Goal: Task Accomplishment & Management: Use online tool/utility

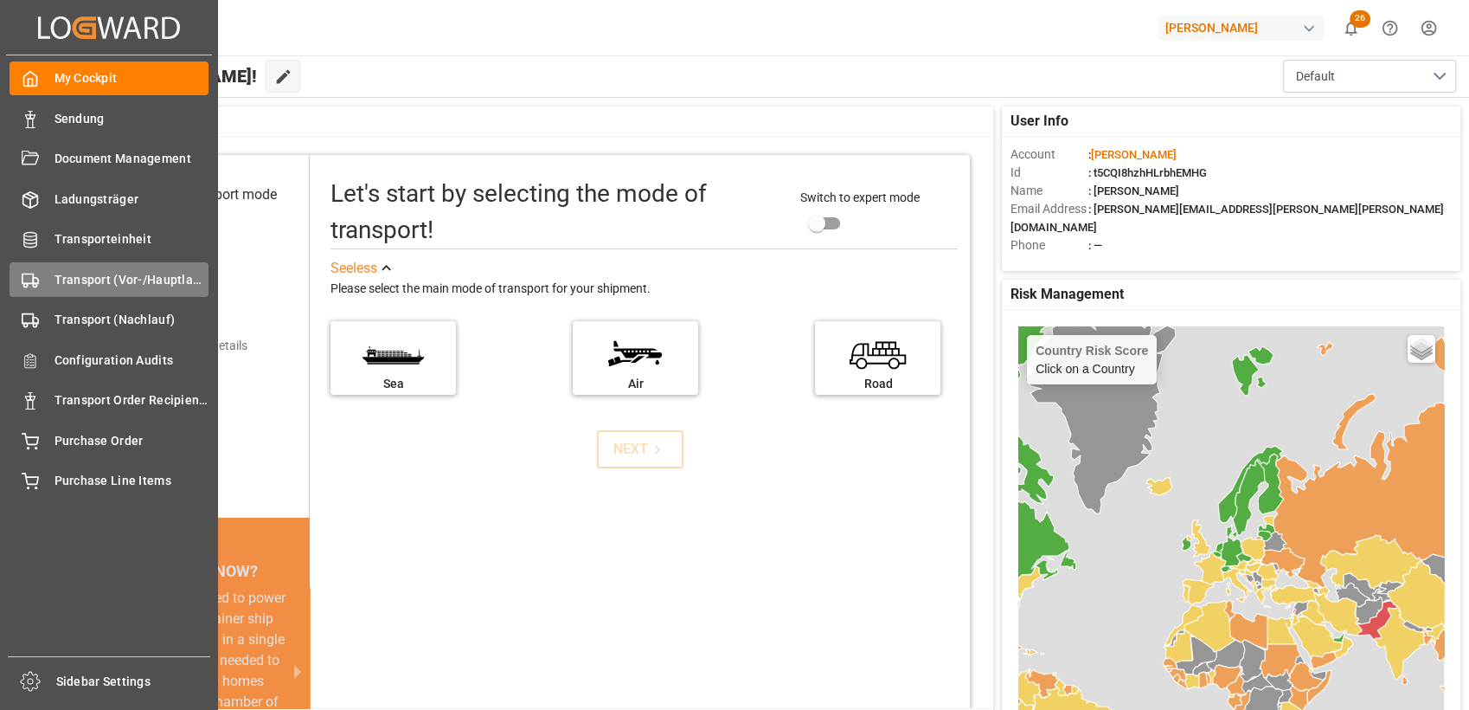
click at [67, 282] on span "Transport (Vor-/Hauptlauf)" at bounding box center [132, 280] width 155 height 18
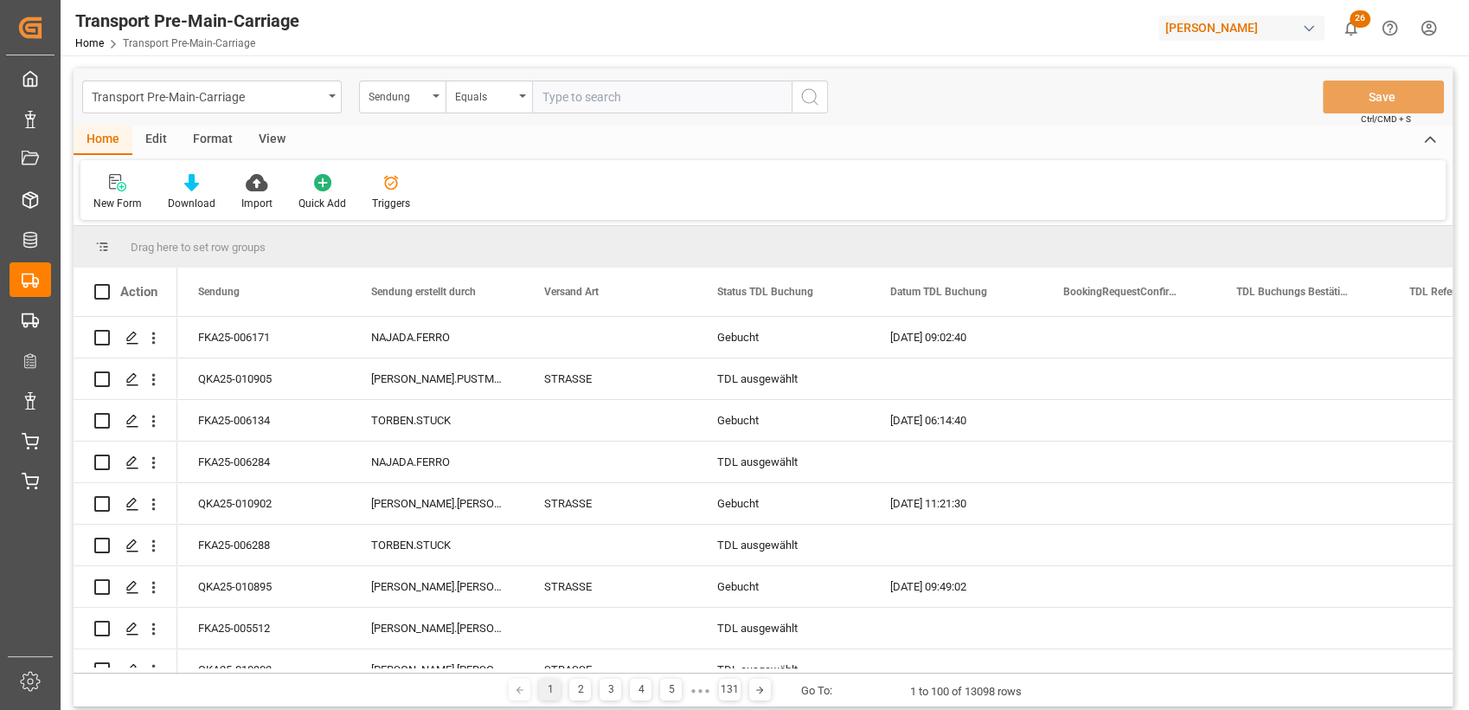
click at [217, 142] on div "Format" at bounding box center [213, 139] width 66 height 29
click at [135, 184] on div at bounding box center [118, 182] width 51 height 18
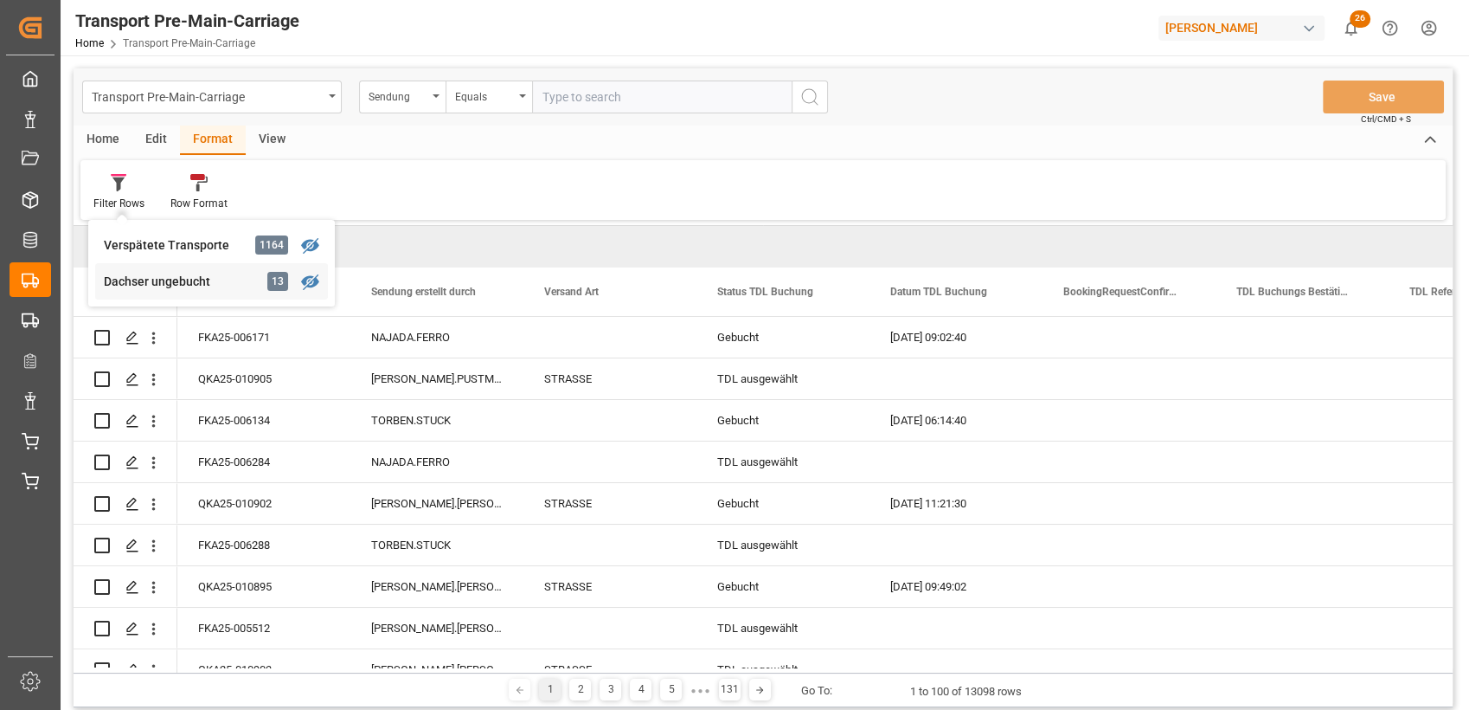
click at [131, 280] on div "Dachser ungebucht" at bounding box center [179, 282] width 151 height 18
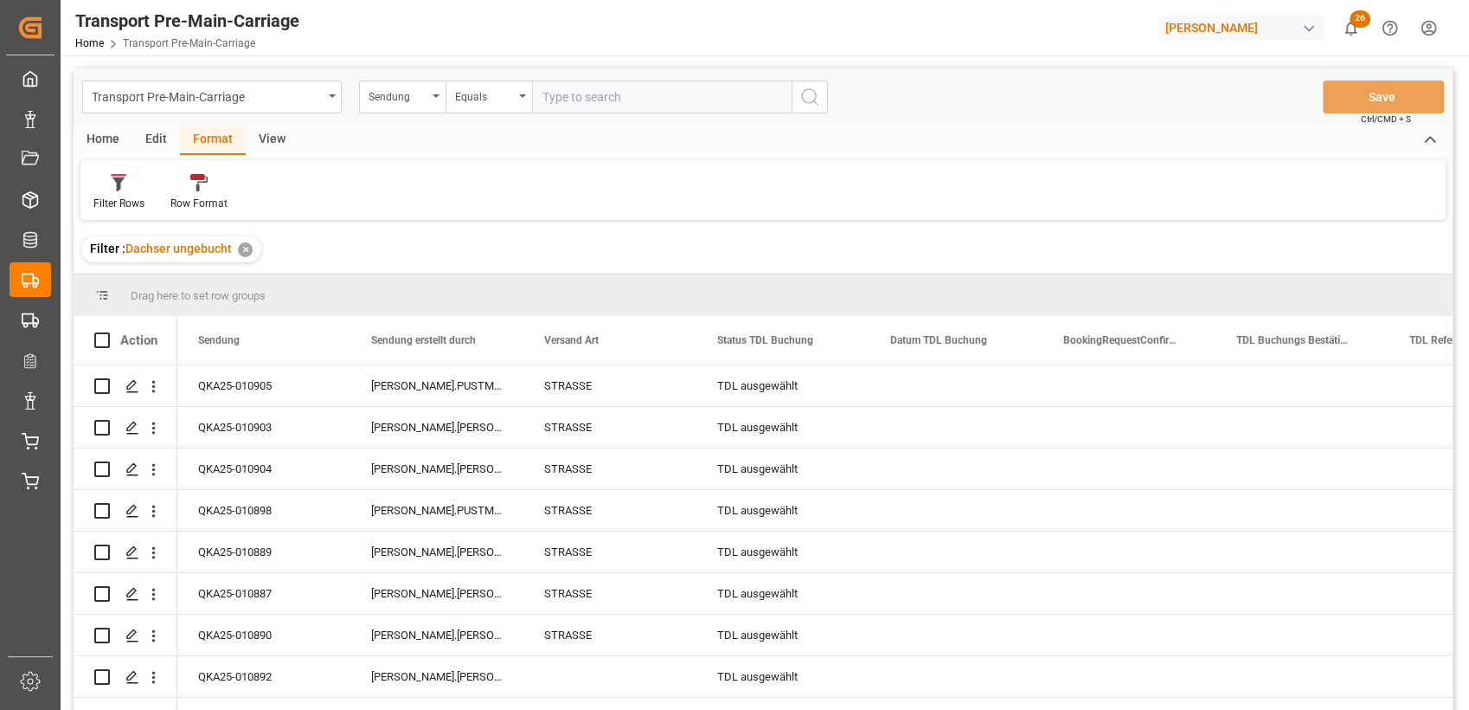
click at [267, 135] on div "View" at bounding box center [272, 139] width 53 height 29
click at [194, 197] on div "Standard Templates" at bounding box center [196, 204] width 87 height 16
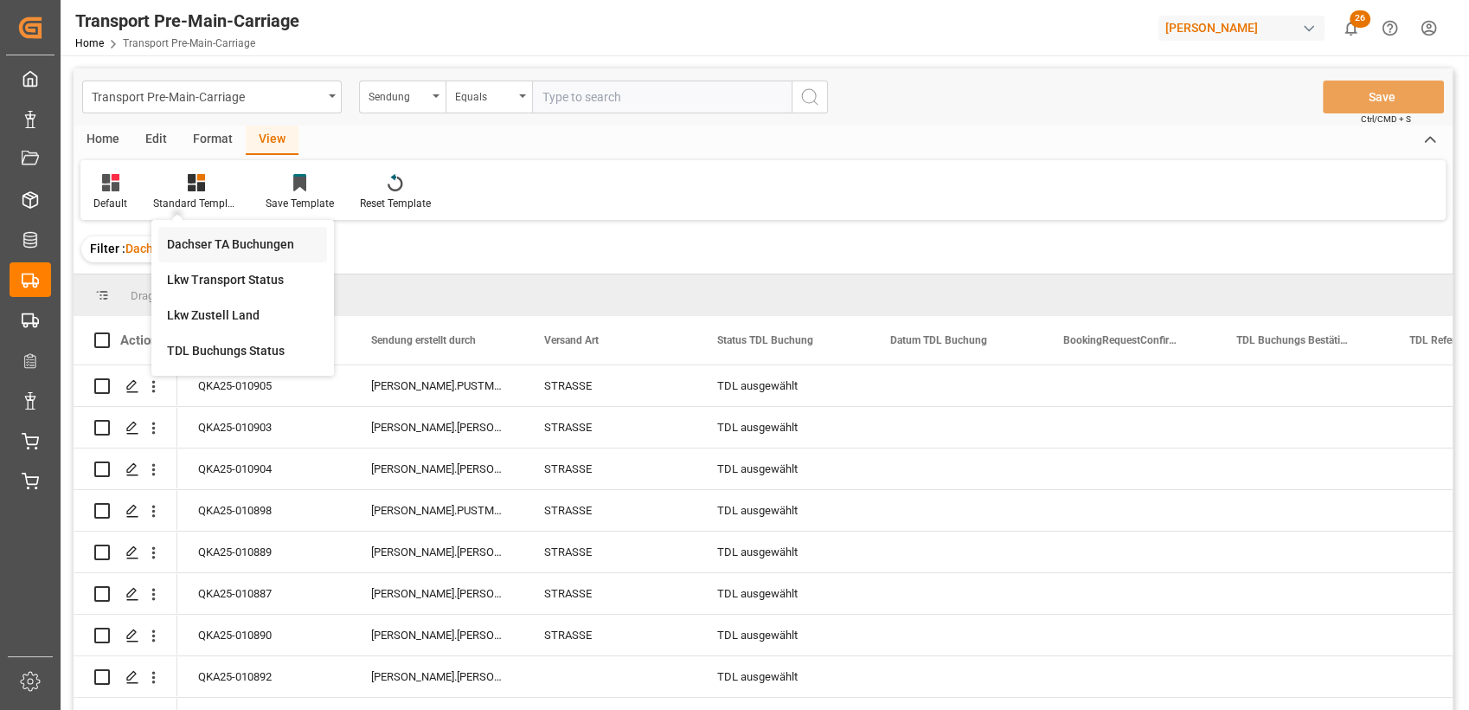
click at [215, 236] on div "Dachser TA Buchungen" at bounding box center [242, 244] width 151 height 18
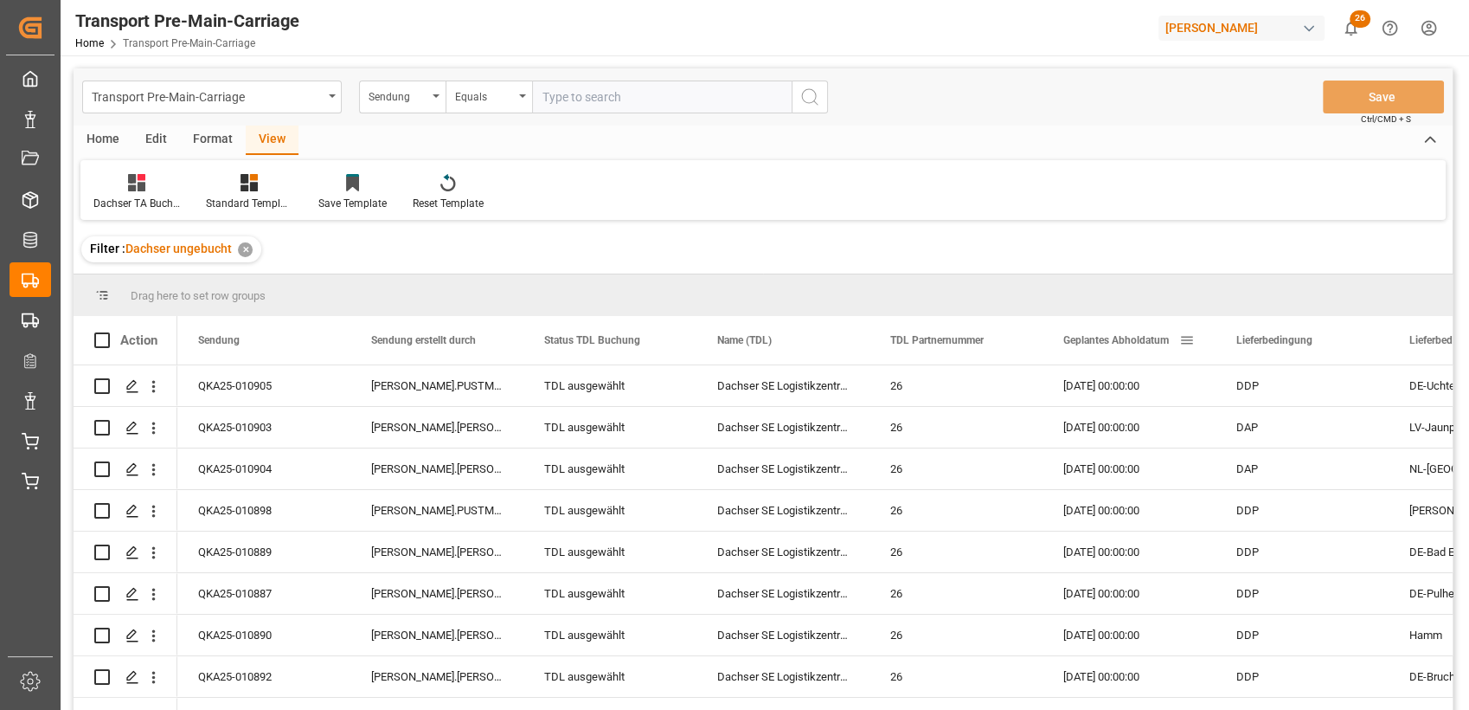
click at [1120, 357] on div "Geplantes Abholdatum" at bounding box center [1122, 340] width 116 height 48
click at [102, 142] on div "Home" at bounding box center [103, 139] width 59 height 29
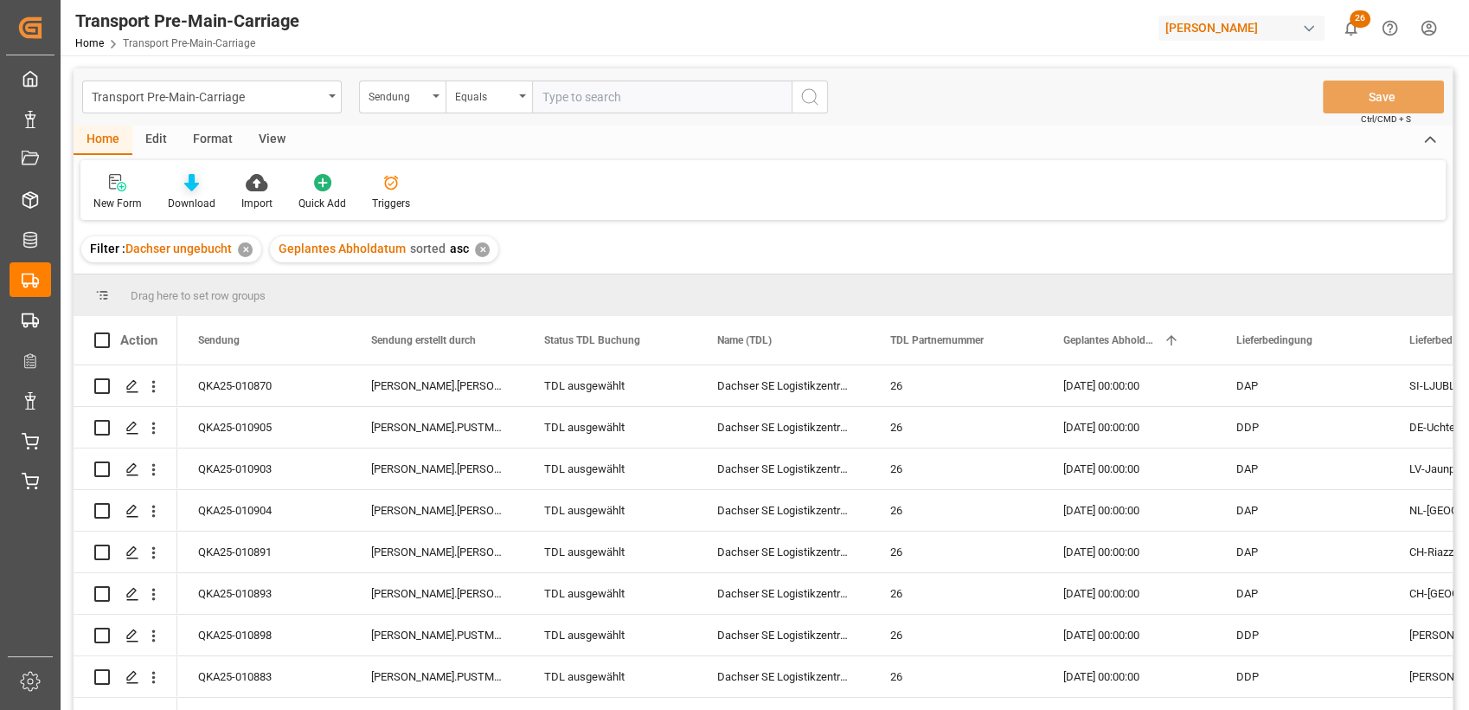
click at [188, 187] on icon at bounding box center [191, 182] width 15 height 17
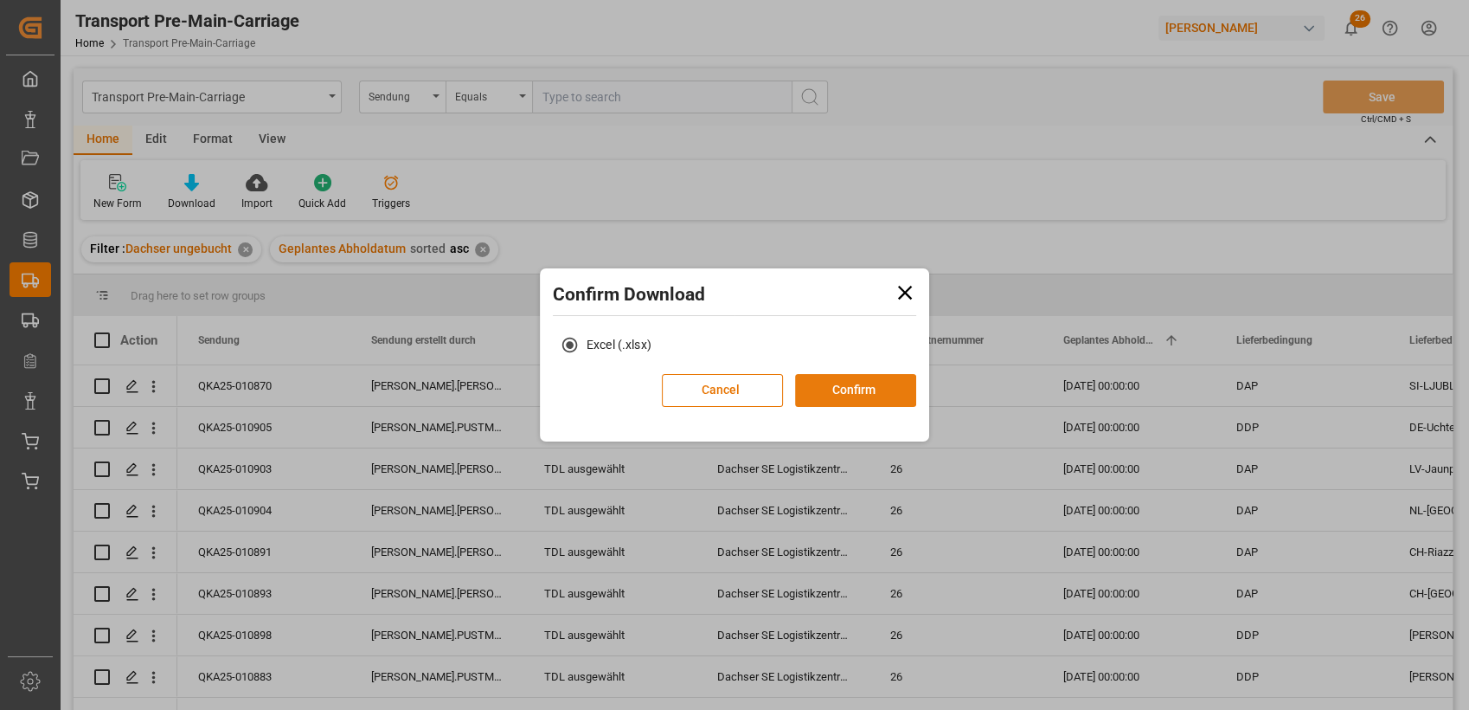
click at [877, 389] on button "Confirm" at bounding box center [855, 390] width 121 height 33
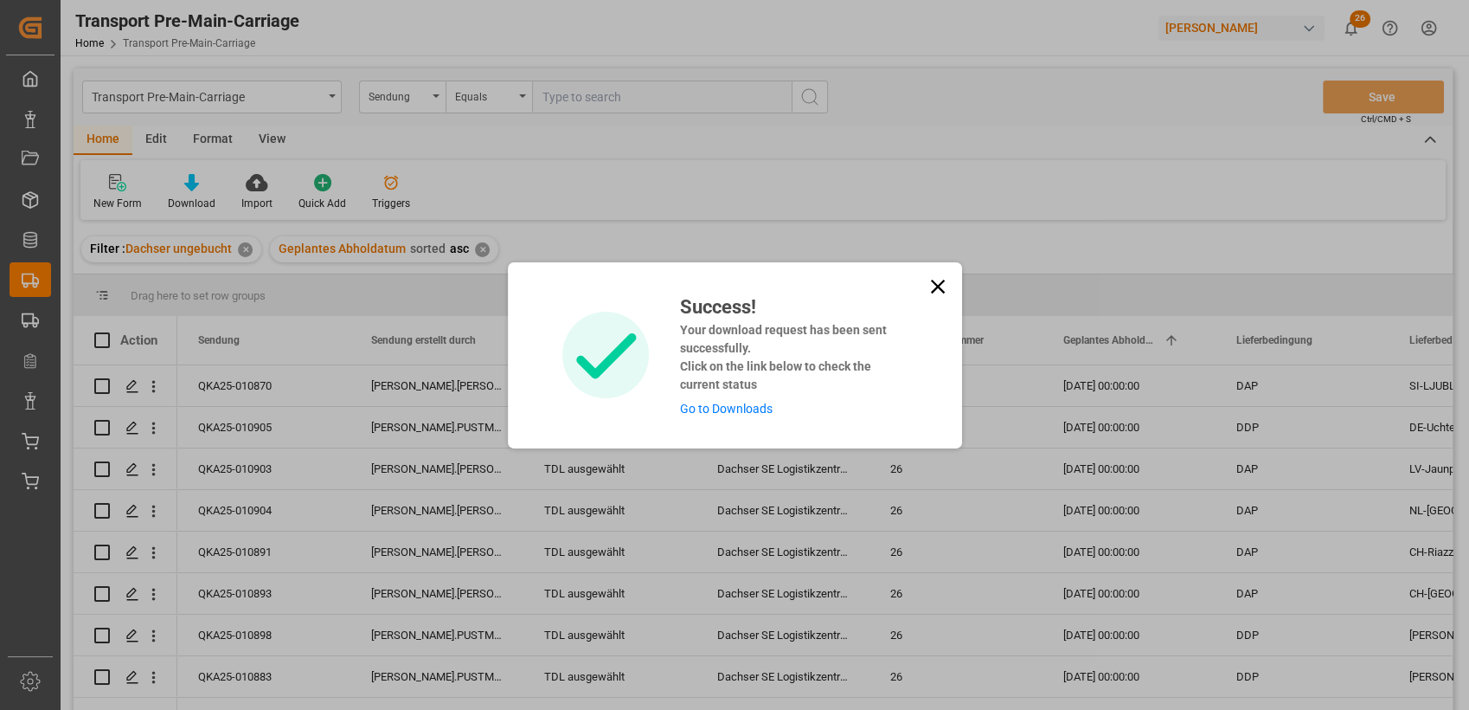
click at [930, 289] on icon at bounding box center [938, 286] width 24 height 24
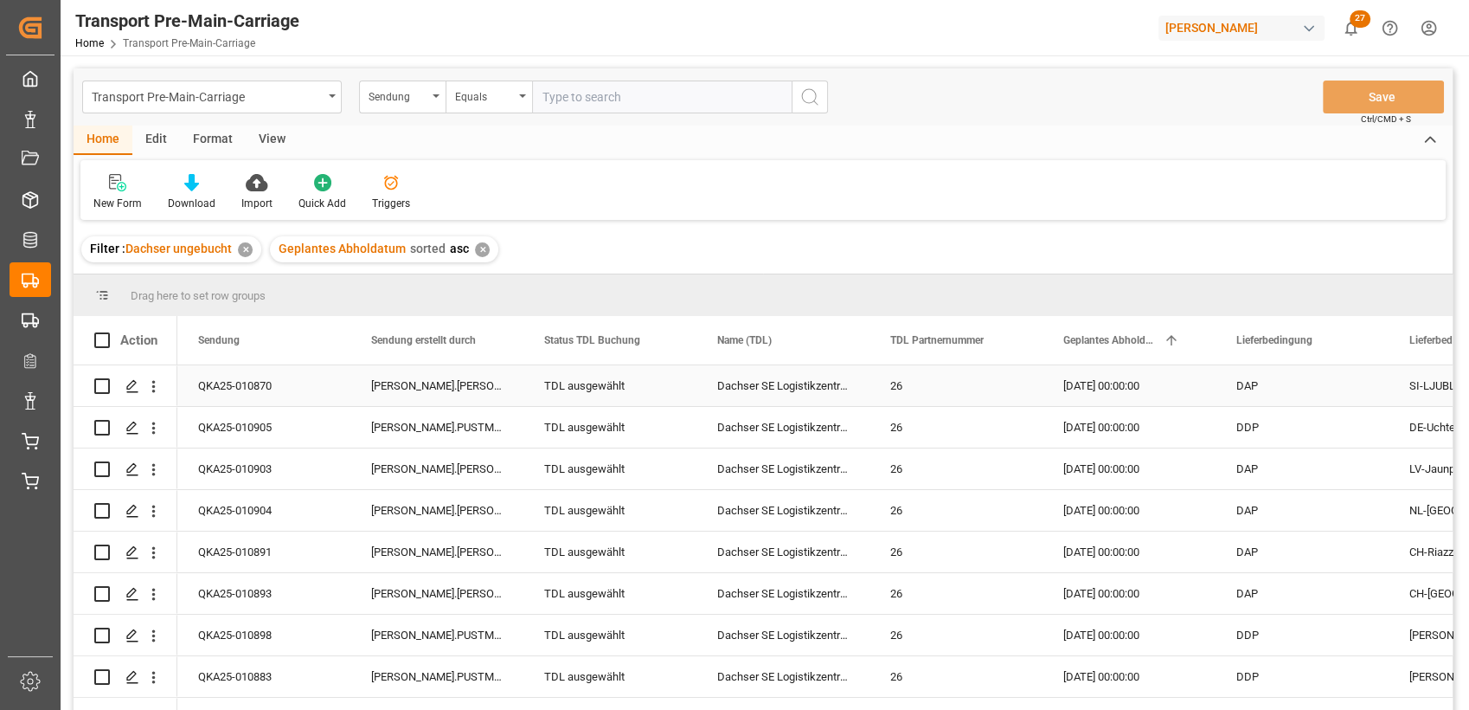
click at [587, 389] on div "TDL ausgewählt" at bounding box center [610, 386] width 132 height 40
click at [669, 405] on icon "open menu" at bounding box center [664, 396] width 21 height 21
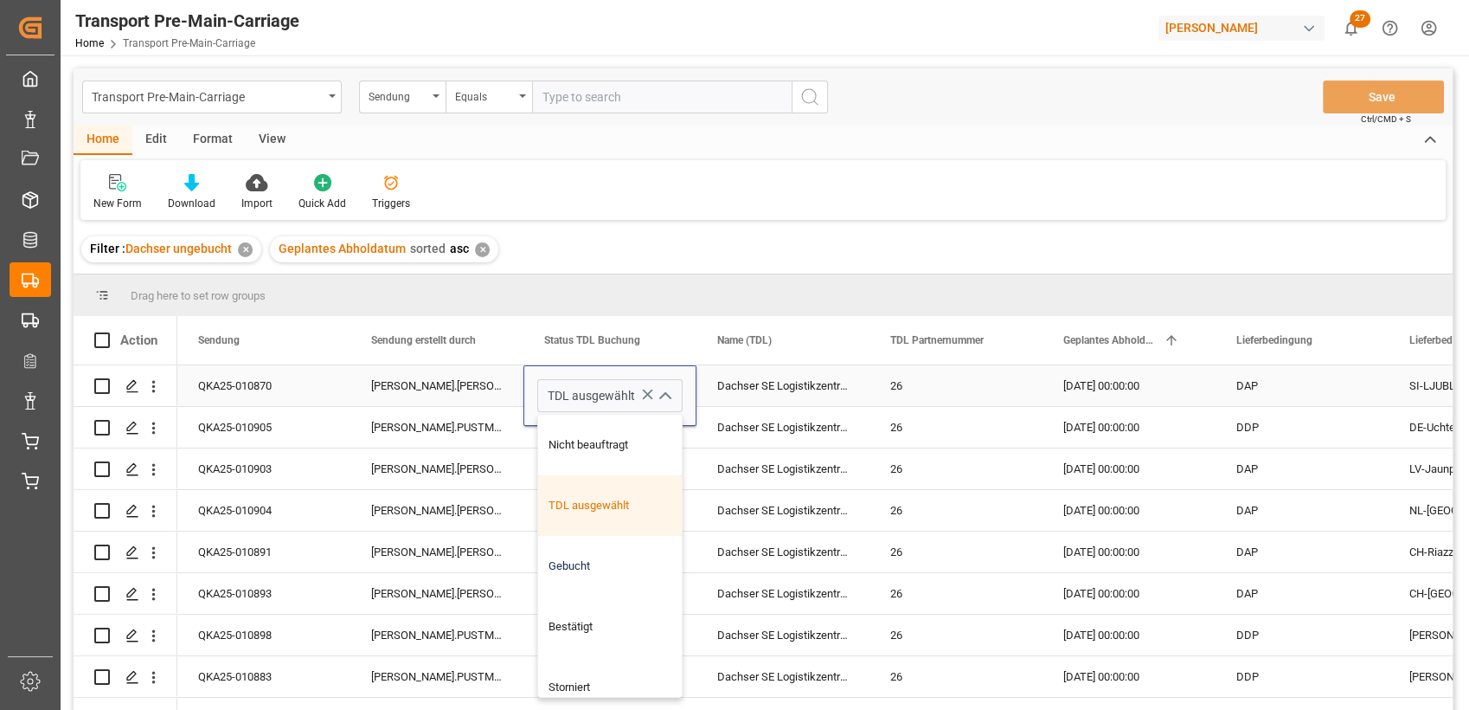
click at [588, 553] on div "Gebucht" at bounding box center [610, 566] width 144 height 61
type input "Gebucht"
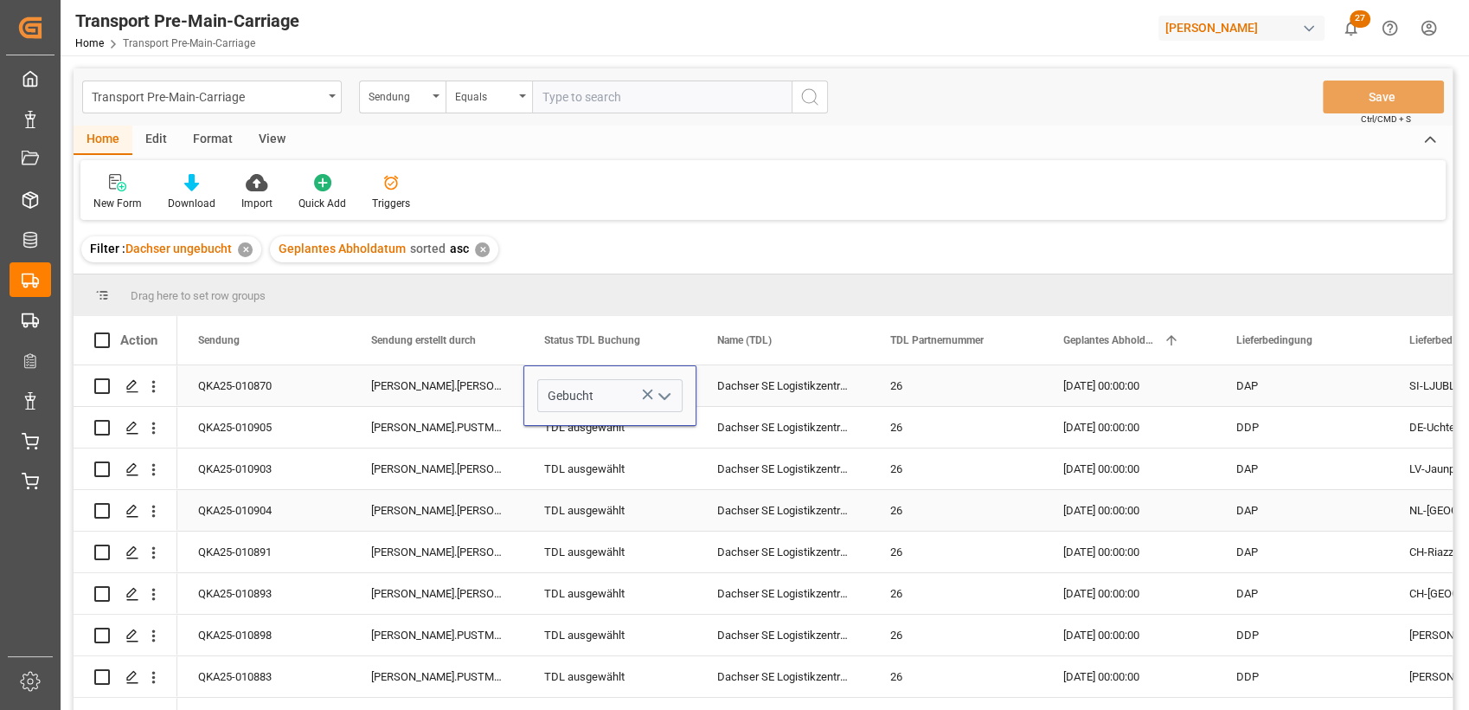
click at [433, 498] on div "[PERSON_NAME].[PERSON_NAME]" at bounding box center [436, 510] width 173 height 41
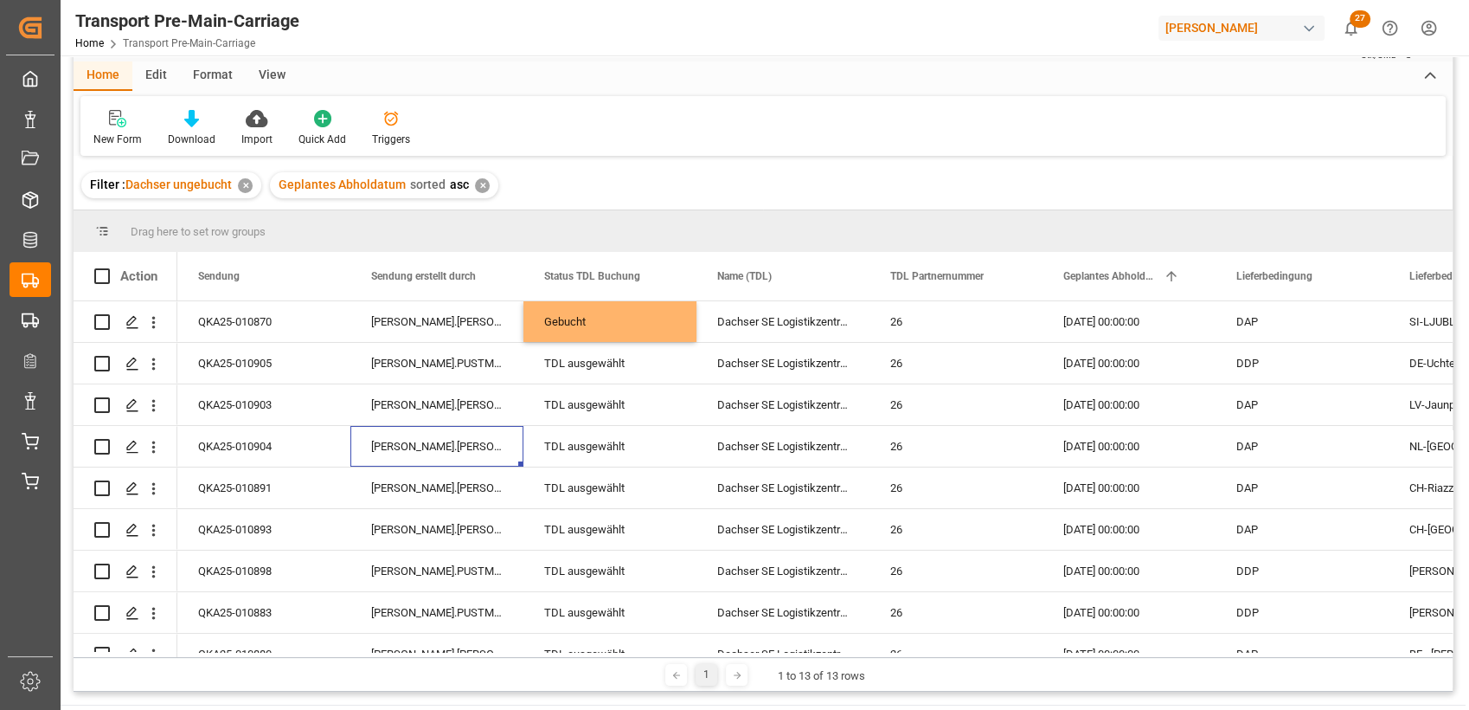
scroll to position [65, 0]
click at [605, 320] on div "Gebucht" at bounding box center [610, 321] width 132 height 40
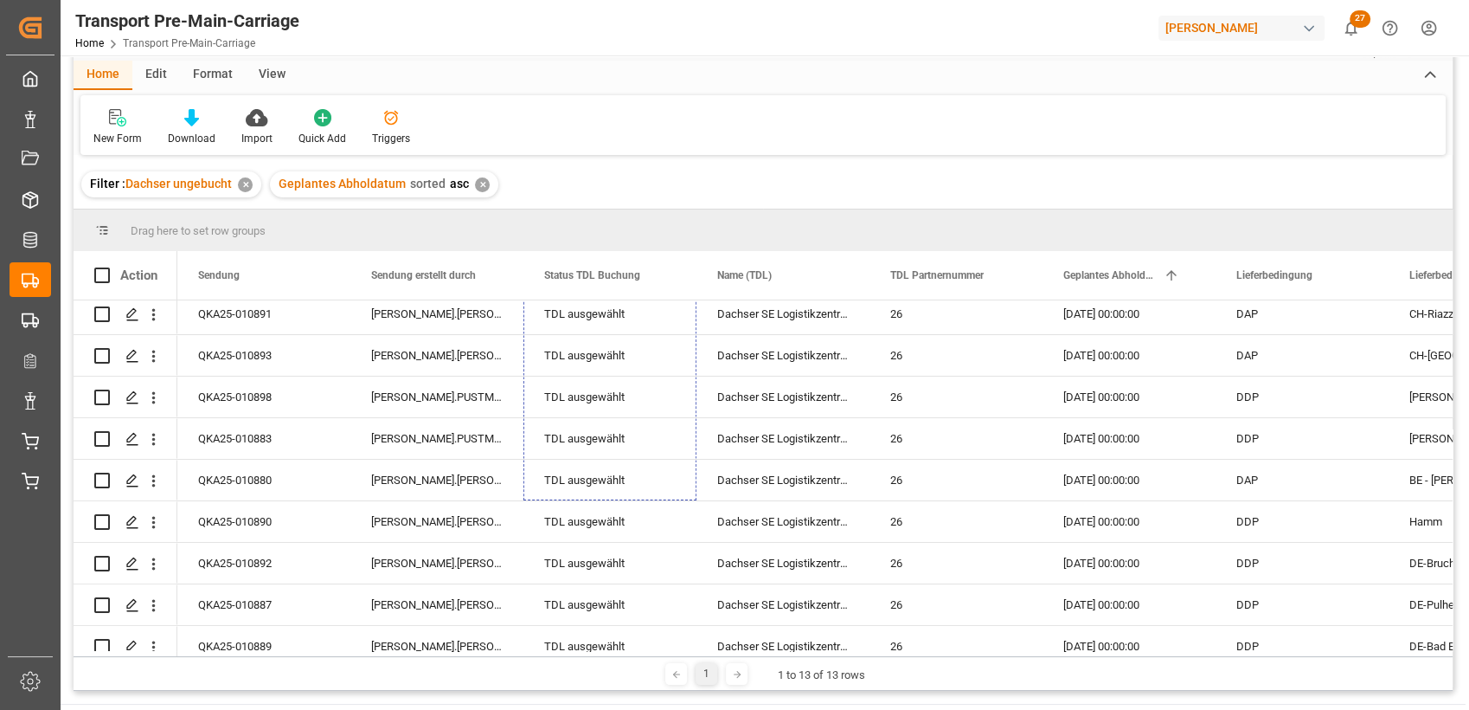
scroll to position [194, 0]
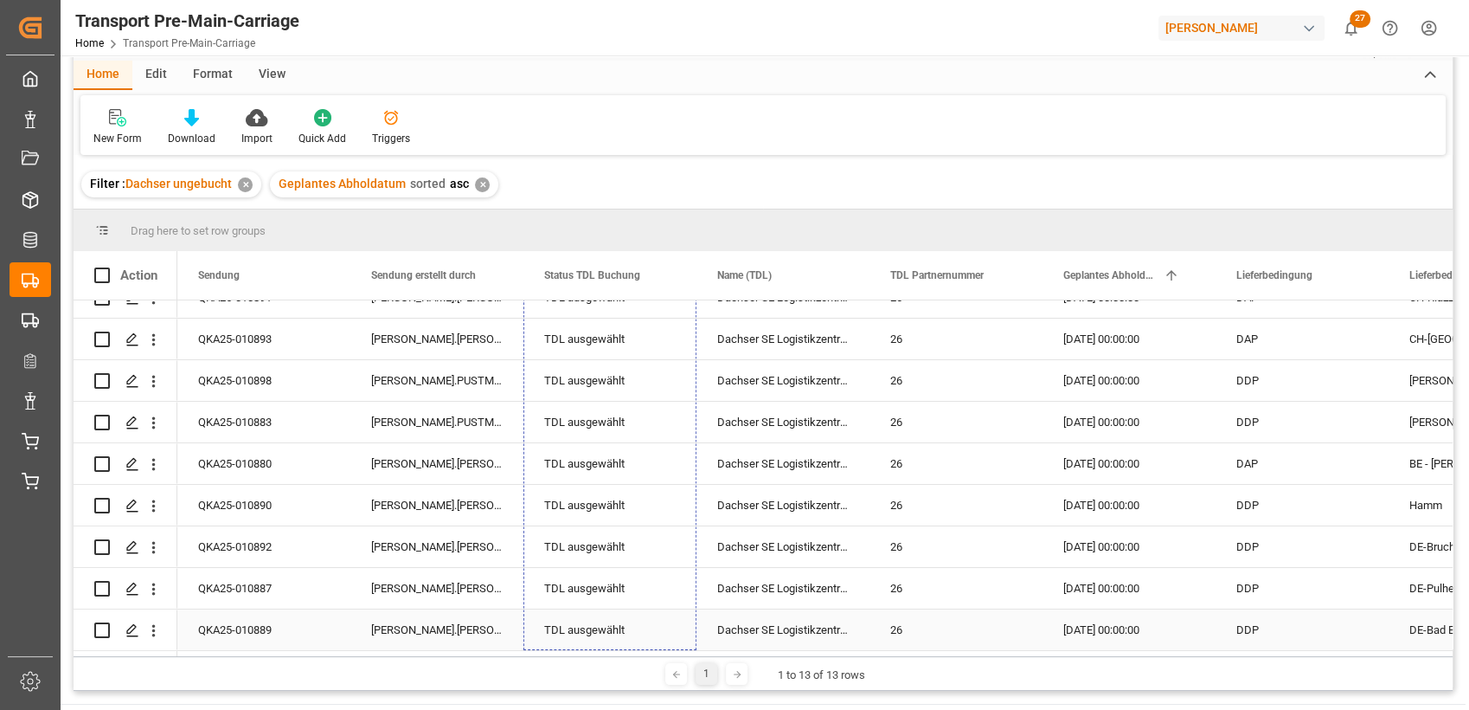
drag, startPoint x: 693, startPoint y: 338, endPoint x: 649, endPoint y: 624, distance: 289.8
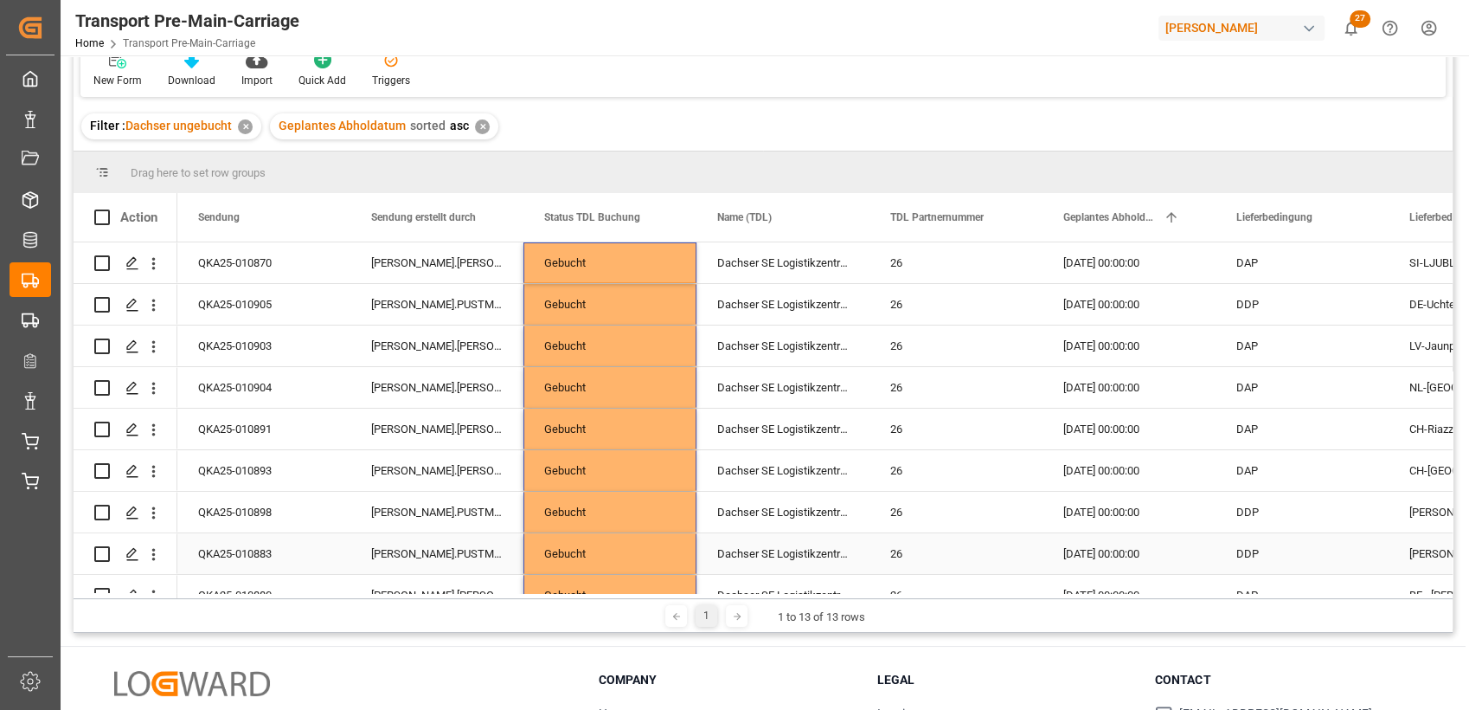
scroll to position [0, 0]
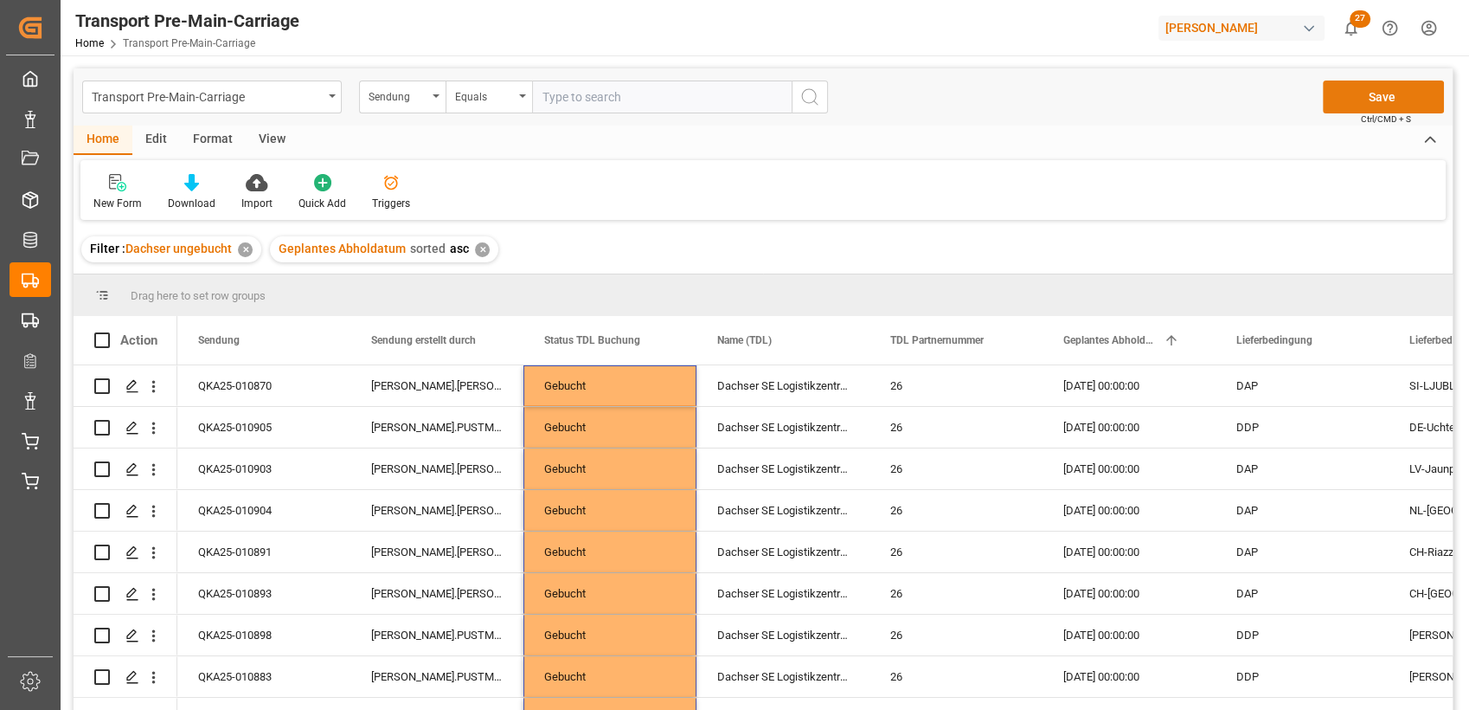
click at [1359, 101] on button "Save" at bounding box center [1383, 96] width 121 height 33
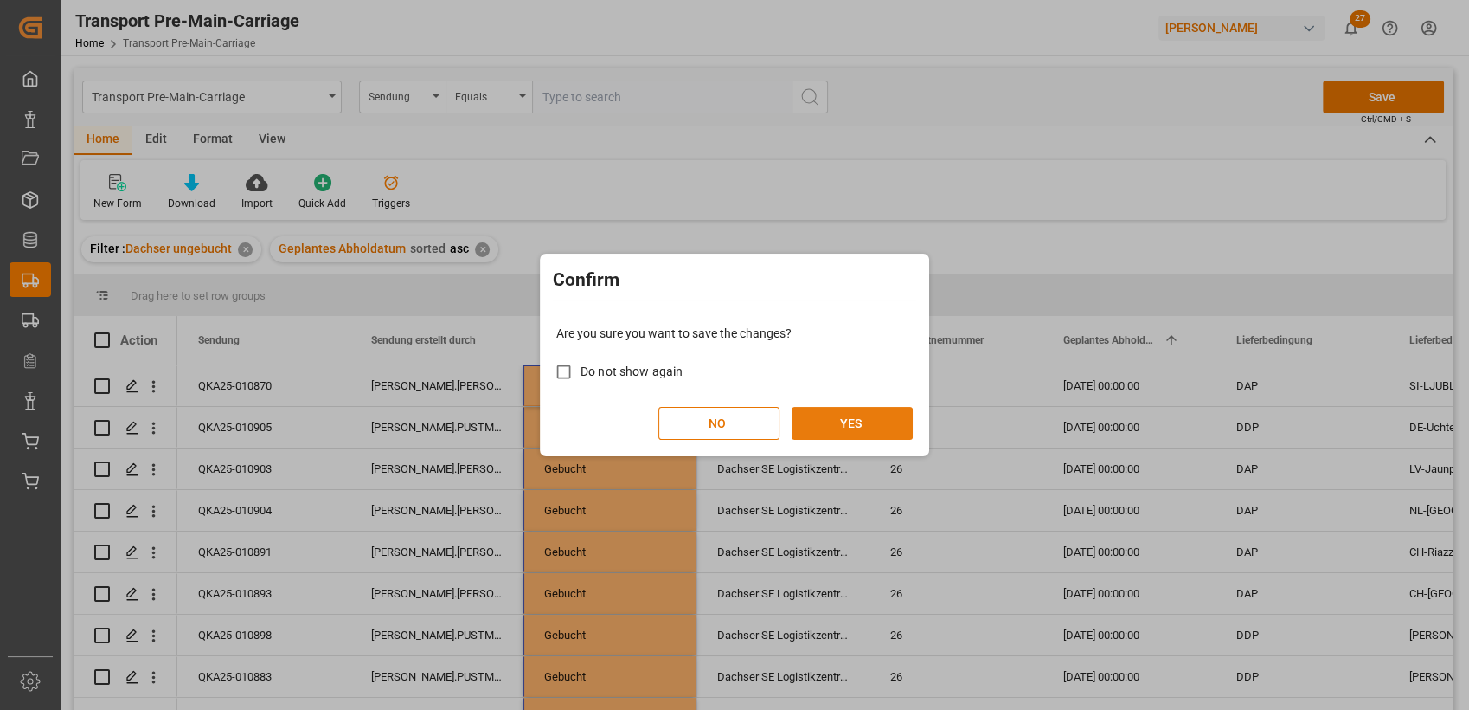
click at [852, 428] on button "YES" at bounding box center [852, 423] width 121 height 33
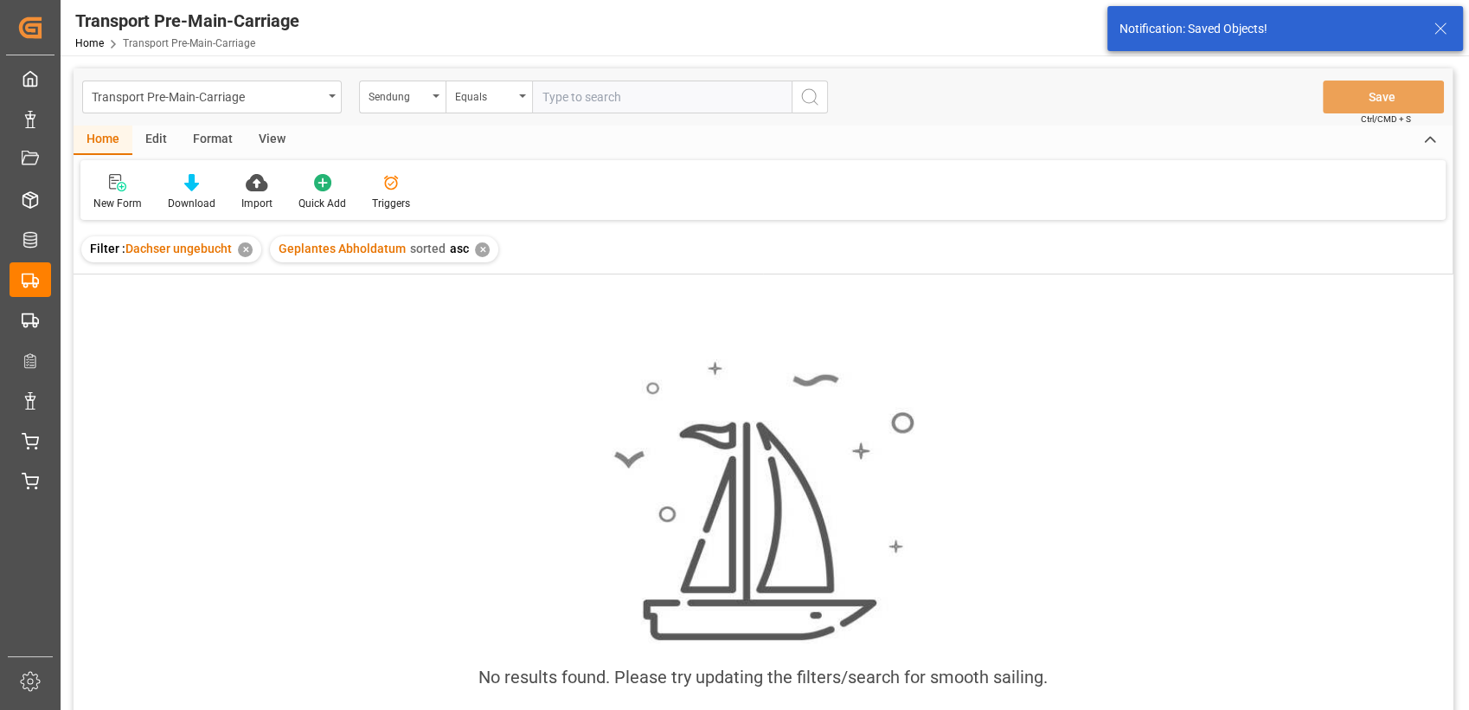
click at [487, 254] on div "Geplantes Abholdatum sorted asc ✕" at bounding box center [384, 249] width 228 height 26
click at [481, 253] on div "✕" at bounding box center [482, 249] width 15 height 15
click at [239, 249] on div "✕" at bounding box center [245, 249] width 15 height 15
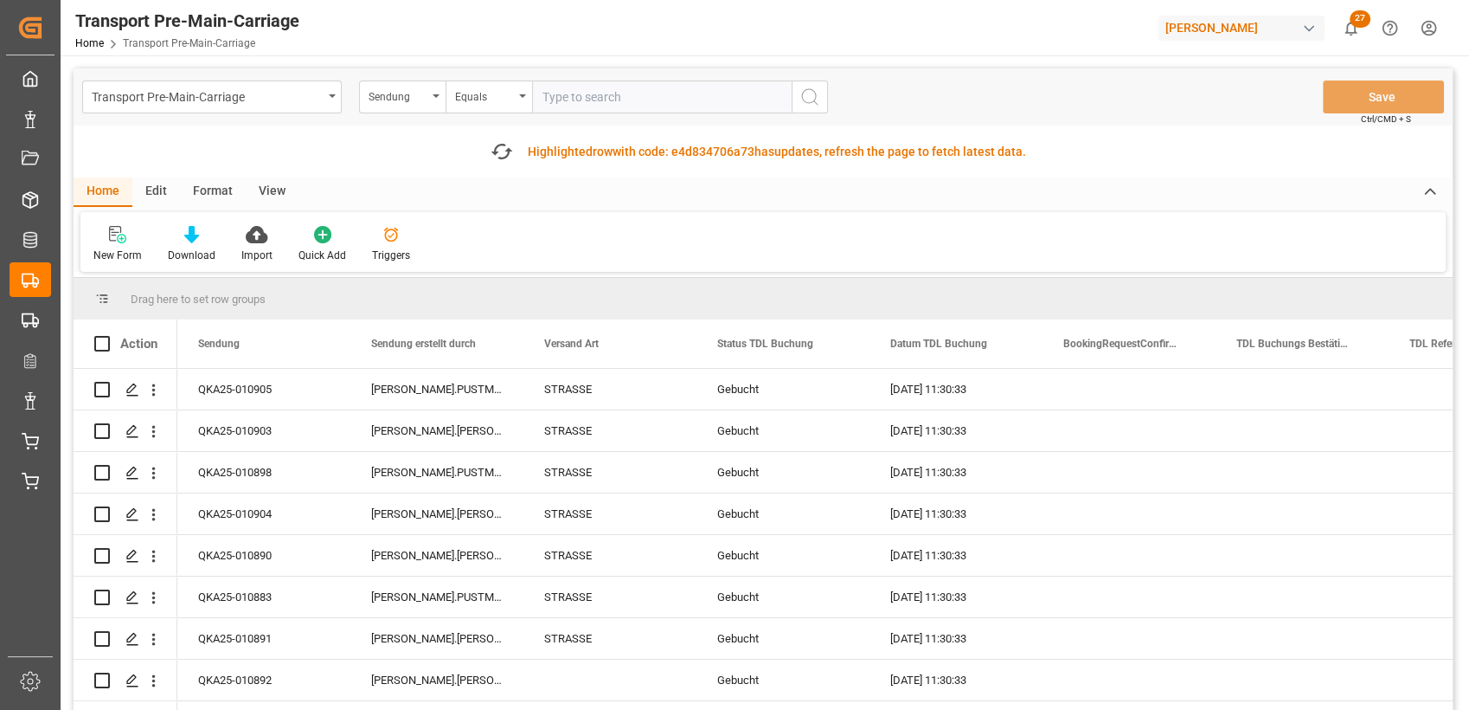
click at [225, 187] on div "Format" at bounding box center [213, 191] width 66 height 29
click at [138, 218] on div "Filter Rows Row Format" at bounding box center [763, 242] width 1366 height 60
click at [122, 238] on icon at bounding box center [119, 234] width 16 height 17
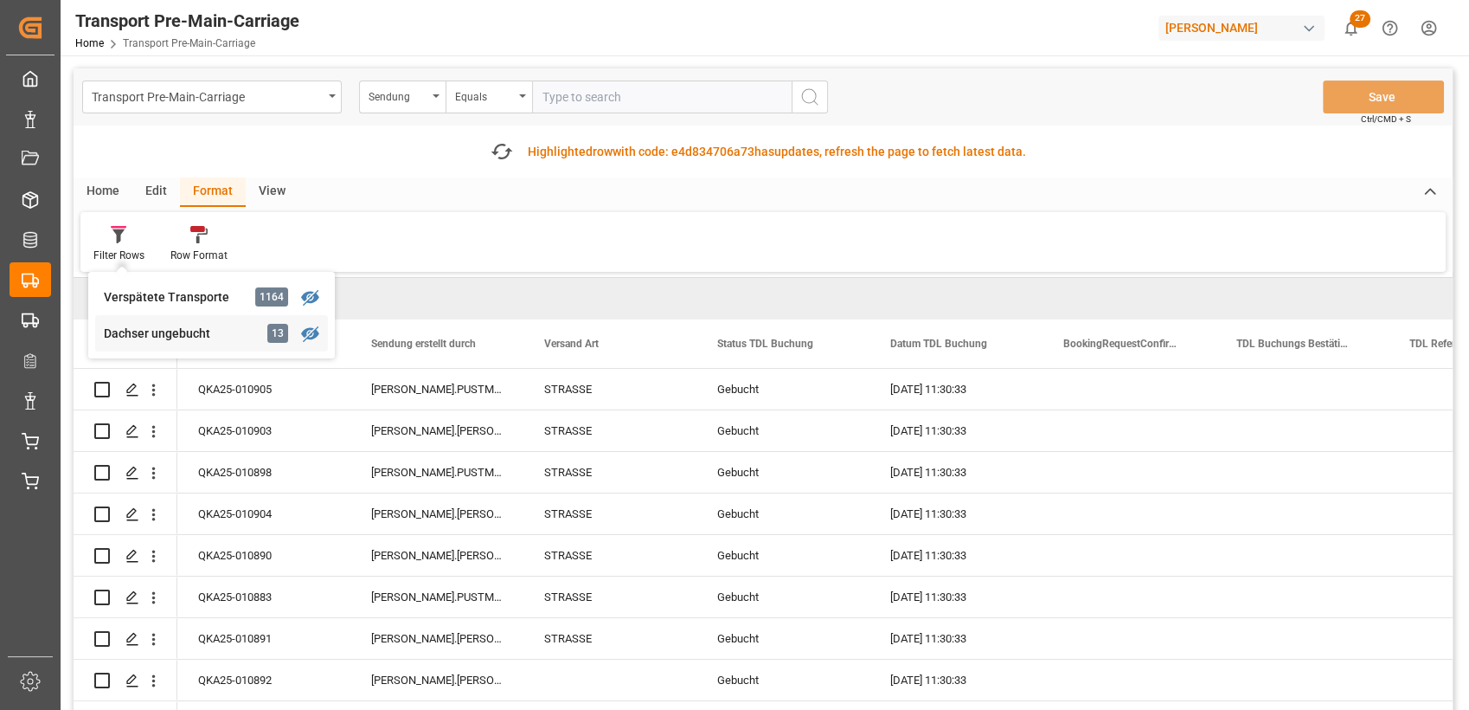
click at [139, 332] on div "Dachser ungebucht" at bounding box center [179, 334] width 151 height 18
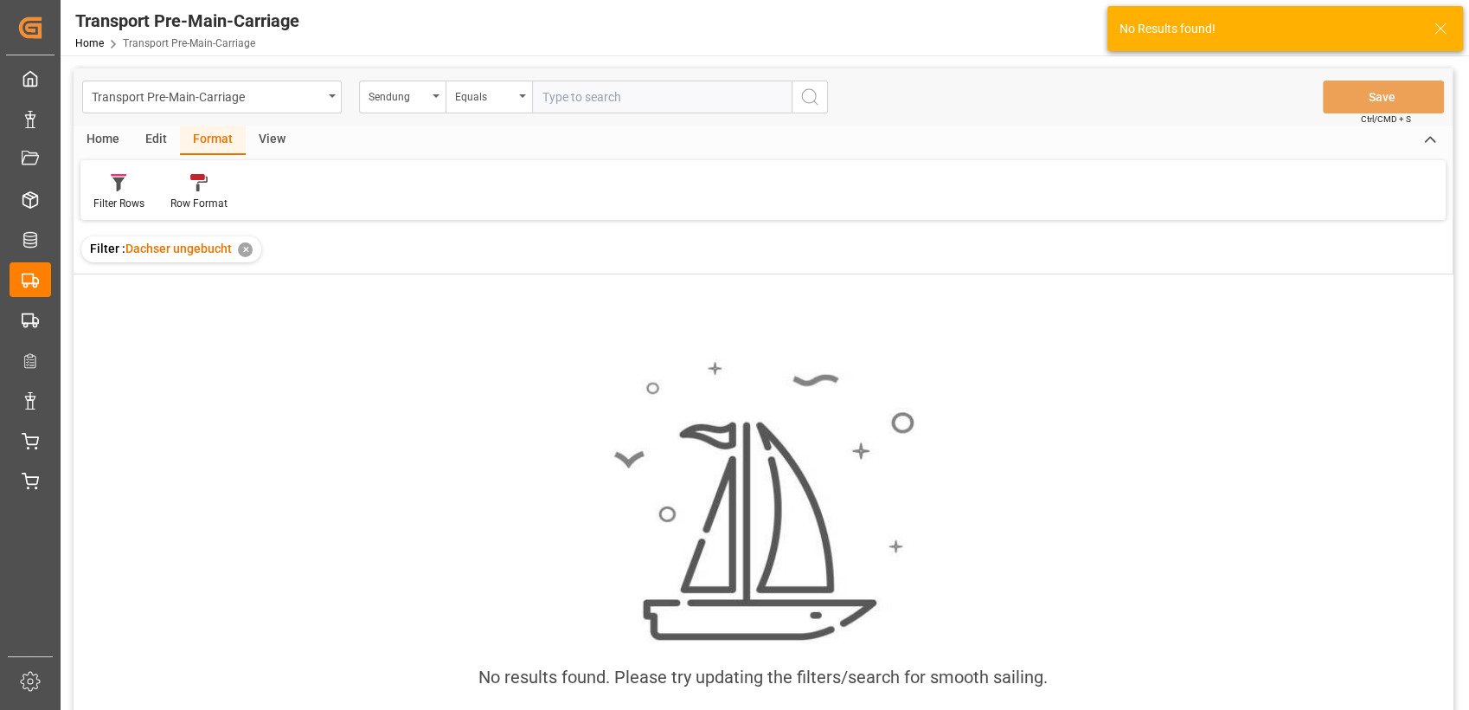
click at [249, 248] on div "✕" at bounding box center [245, 249] width 15 height 15
